Goal: Navigation & Orientation: Go to known website

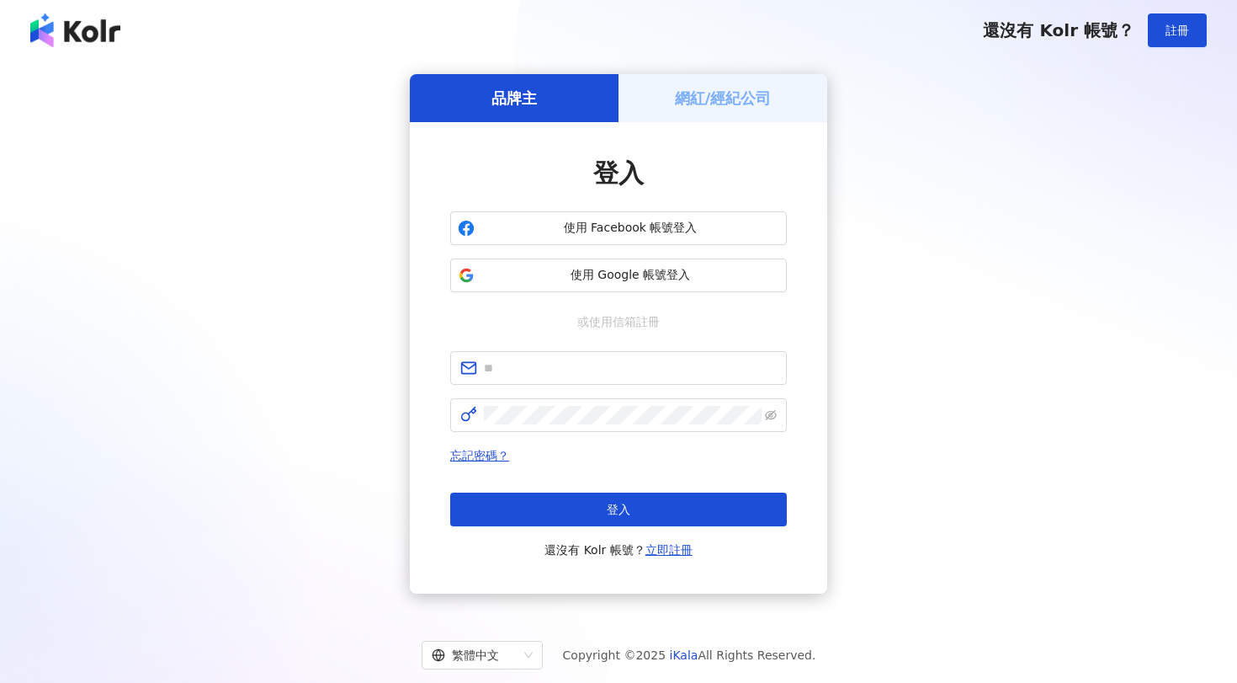
click at [946, 199] on div "品牌主 網紅/經紀公司 登入 使用 Facebook 帳號登入 使用 Google 帳號登入 或使用信箱註冊 忘記密碼？ 登入 還沒有 Kolr 帳號？ 立即…" at bounding box center [618, 333] width 1197 height 519
click at [73, 37] on img at bounding box center [75, 30] width 90 height 34
click at [524, 367] on input "text" at bounding box center [630, 368] width 293 height 19
click at [771, 97] on h5 "網紅/經紀公司" at bounding box center [723, 98] width 97 height 21
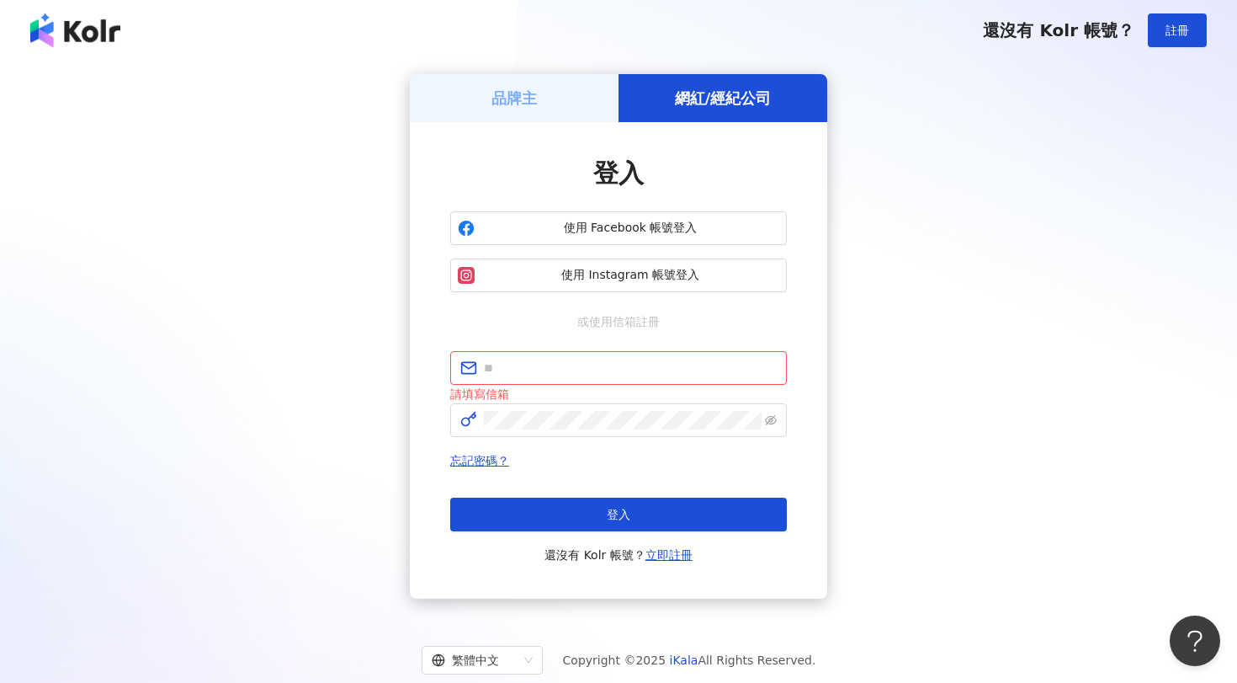
click at [558, 105] on div "品牌主" at bounding box center [514, 98] width 209 height 48
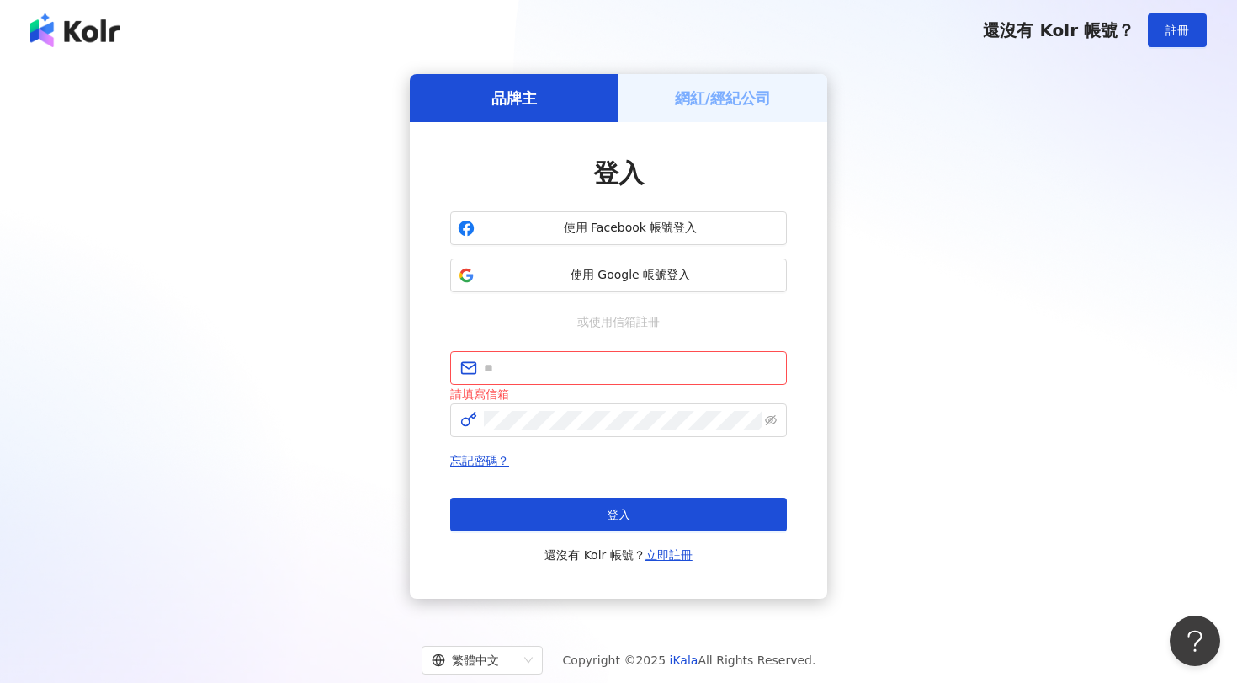
click at [52, 24] on img at bounding box center [75, 30] width 90 height 34
click at [88, 38] on img at bounding box center [75, 30] width 90 height 34
